Goal: Find specific page/section: Find specific page/section

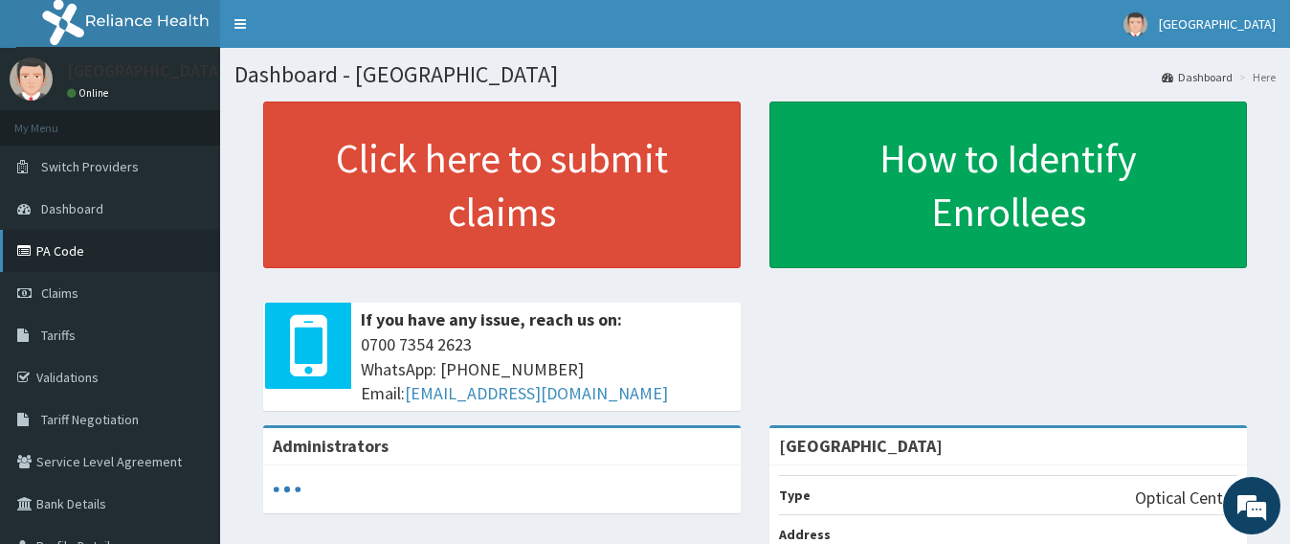
click at [99, 248] on link "PA Code" at bounding box center [110, 251] width 220 height 42
click at [73, 247] on link "PA Code" at bounding box center [110, 251] width 220 height 42
